Goal: Task Accomplishment & Management: Use online tool/utility

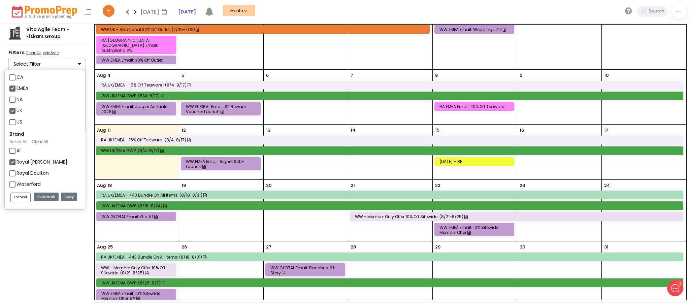
scroll to position [33, 0]
click at [16, 148] on label "Royal [PERSON_NAME]" at bounding box center [41, 148] width 51 height 7
click at [16, 148] on input "Royal [PERSON_NAME]" at bounding box center [18, 146] width 4 height 4
checkbox input "false"
click at [16, 185] on label "Wedgwood" at bounding box center [29, 182] width 27 height 7
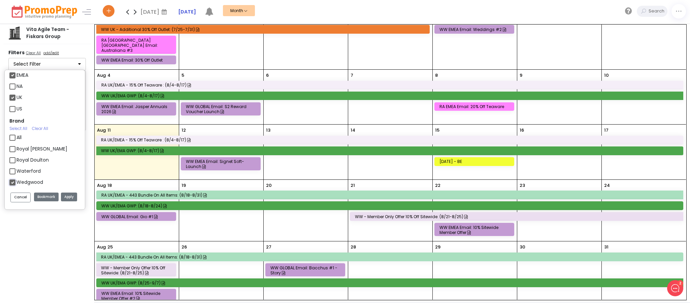
click at [16, 182] on input "Wedgwood" at bounding box center [18, 179] width 4 height 4
checkbox input "false"
click at [16, 172] on label "Waterford" at bounding box center [28, 171] width 24 height 7
click at [16, 171] on input "Waterford" at bounding box center [18, 168] width 4 height 4
checkbox input "true"
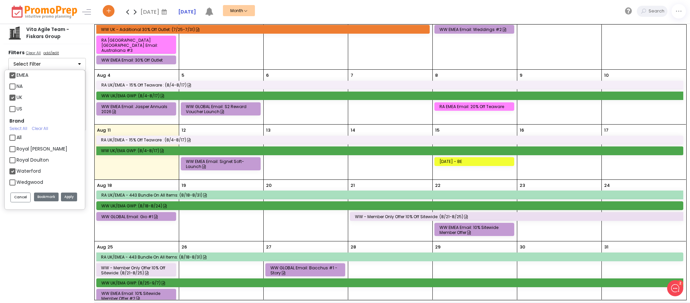
click at [75, 196] on button "Apply" at bounding box center [69, 197] width 16 height 9
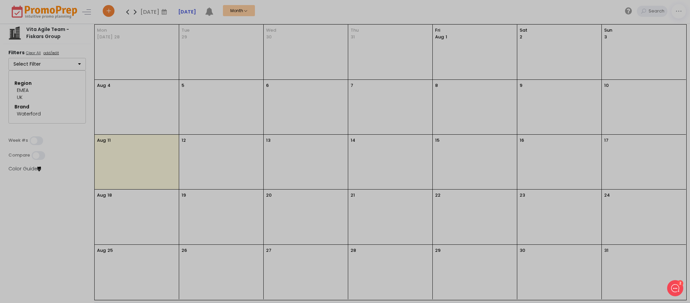
scroll to position [0, 0]
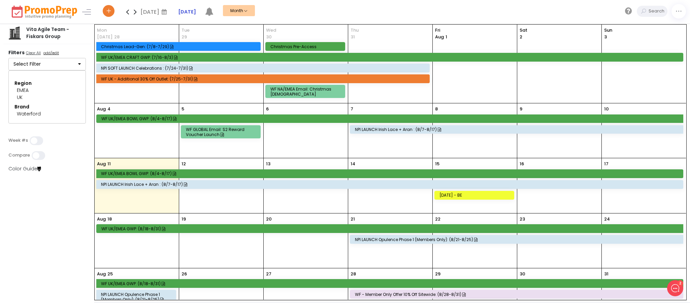
click at [270, 119] on div "WF UK/EMEA BOWL GWP: (8/4-8/17)" at bounding box center [390, 118] width 579 height 5
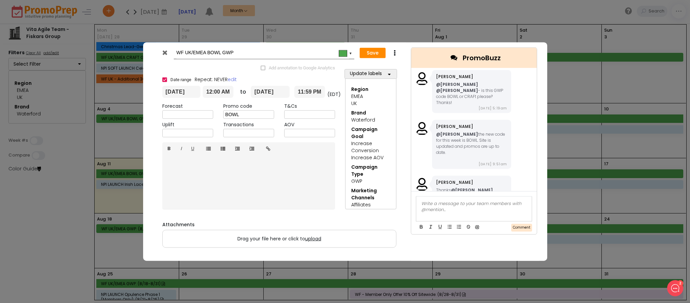
drag, startPoint x: 264, startPoint y: 115, endPoint x: 187, endPoint y: 131, distance: 78.0
click at [187, 131] on div "Forecast Promo code BOWL T&Cs Uplift Transactions AOV" at bounding box center [248, 121] width 183 height 37
